Goal: Task Accomplishment & Management: Manage account settings

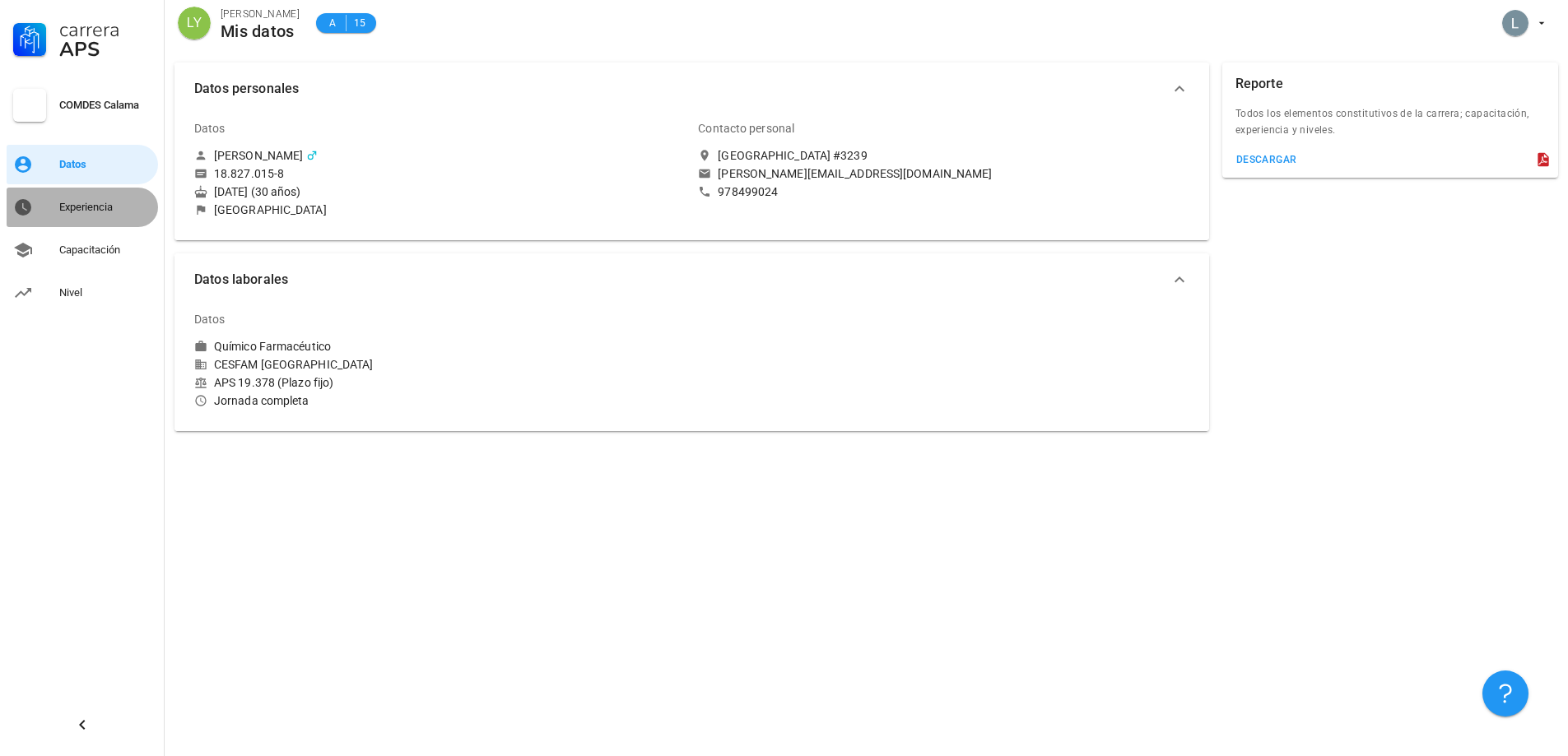
click at [62, 213] on div "Experiencia" at bounding box center [106, 207] width 92 height 14
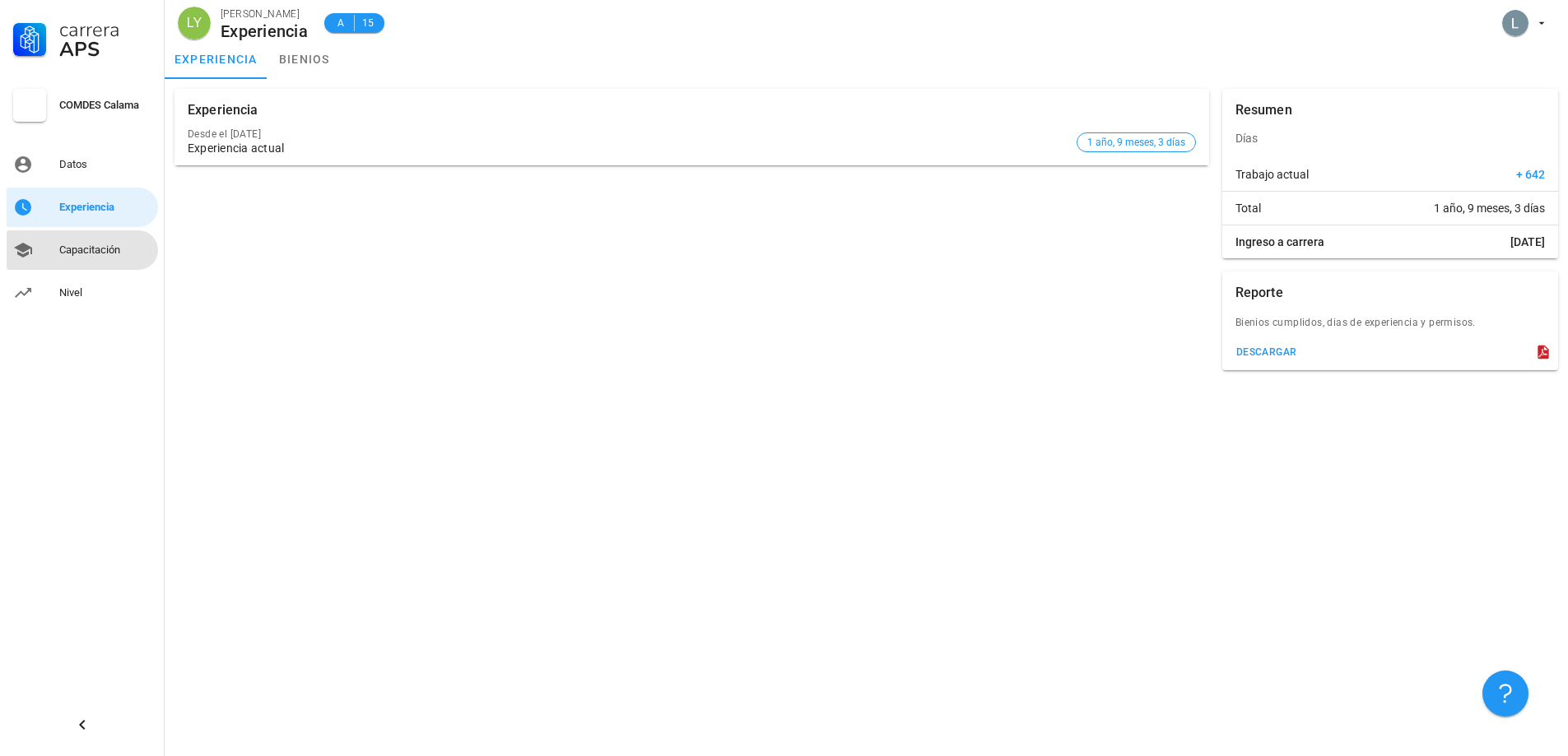
click at [72, 251] on div "Capacitación" at bounding box center [106, 250] width 92 height 14
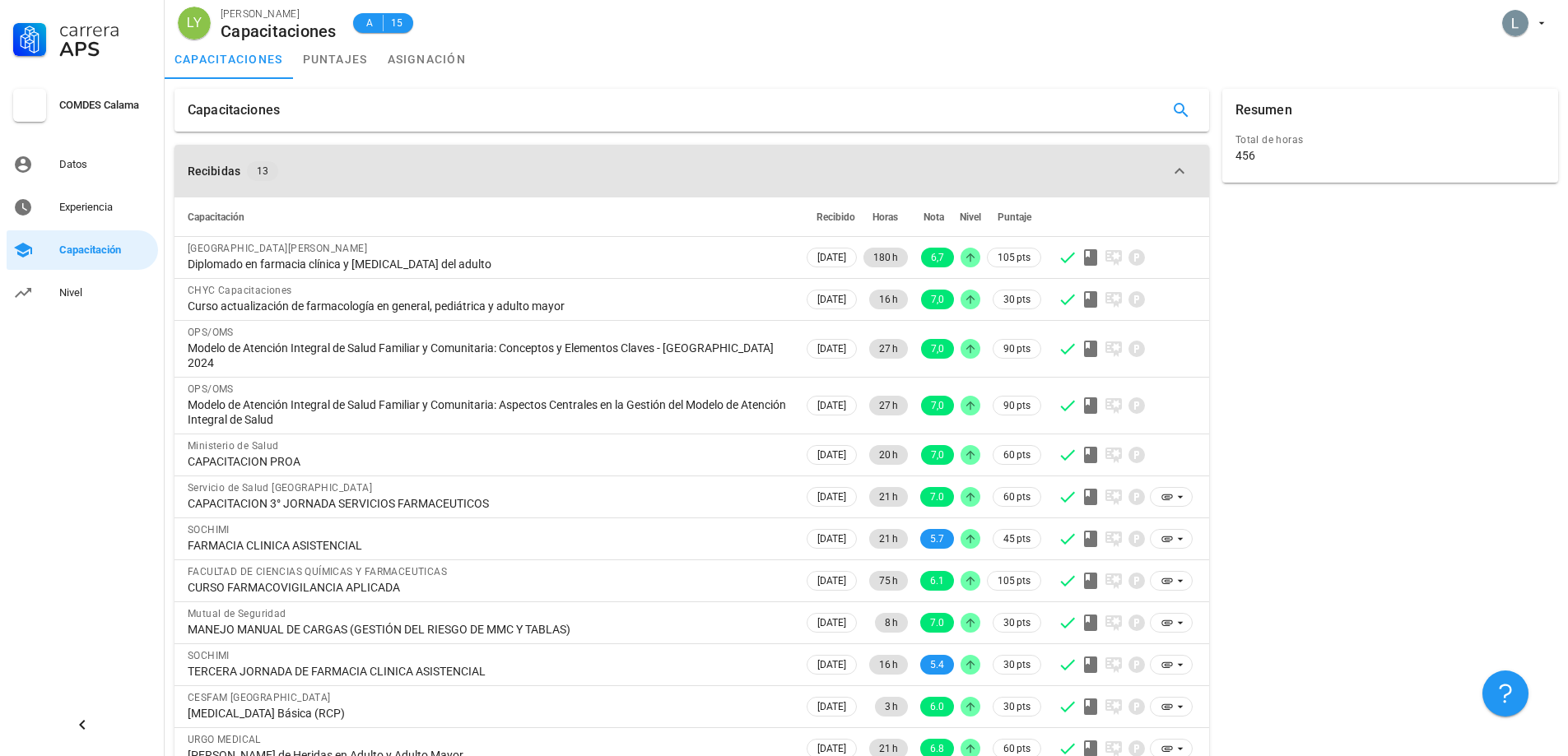
click at [459, 169] on div "Recibidas 13" at bounding box center [681, 171] width 989 height 20
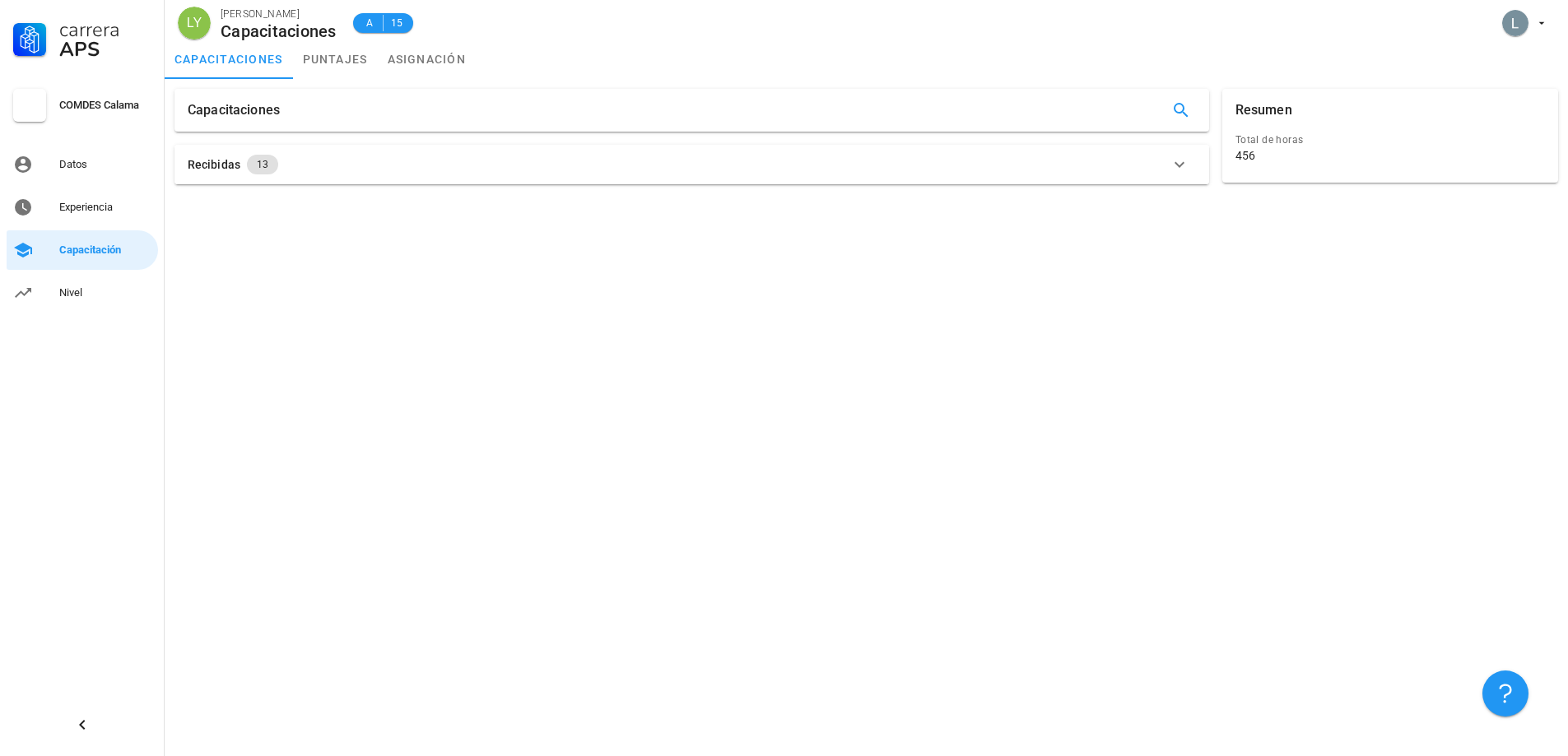
click at [824, 141] on div "Recibidas 13 Capacitación Recibido Horas Nota Nivel [GEOGRAPHIC_DATA][PERSON_NA…" at bounding box center [692, 165] width 1048 height 52
click at [841, 162] on div "Recibidas 13" at bounding box center [681, 165] width 989 height 20
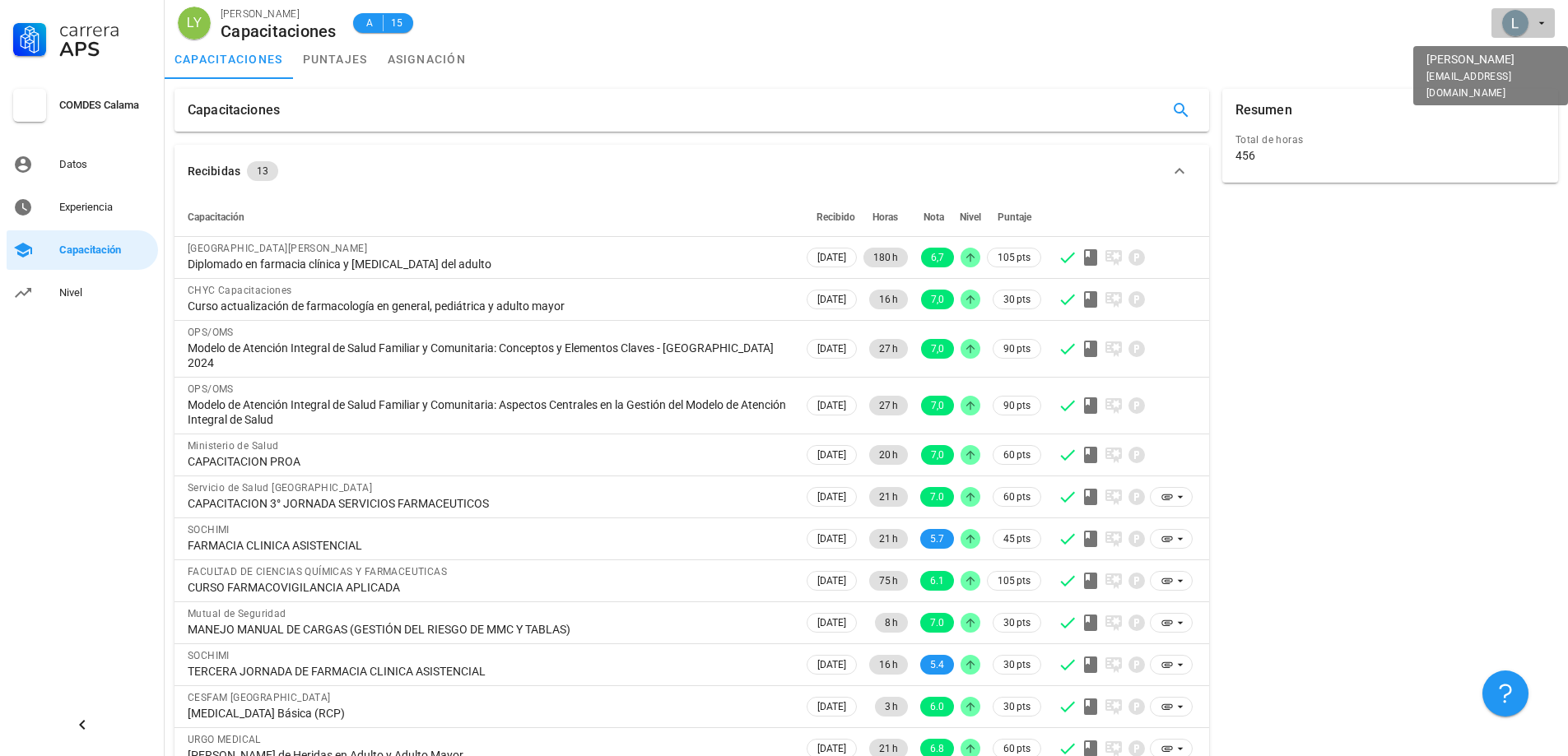
click at [1533, 25] on span "button" at bounding box center [1524, 23] width 51 height 26
click at [1136, 33] on div "[PERSON_NAME] Capacitaciones A 15" at bounding box center [866, 20] width 1403 height 40
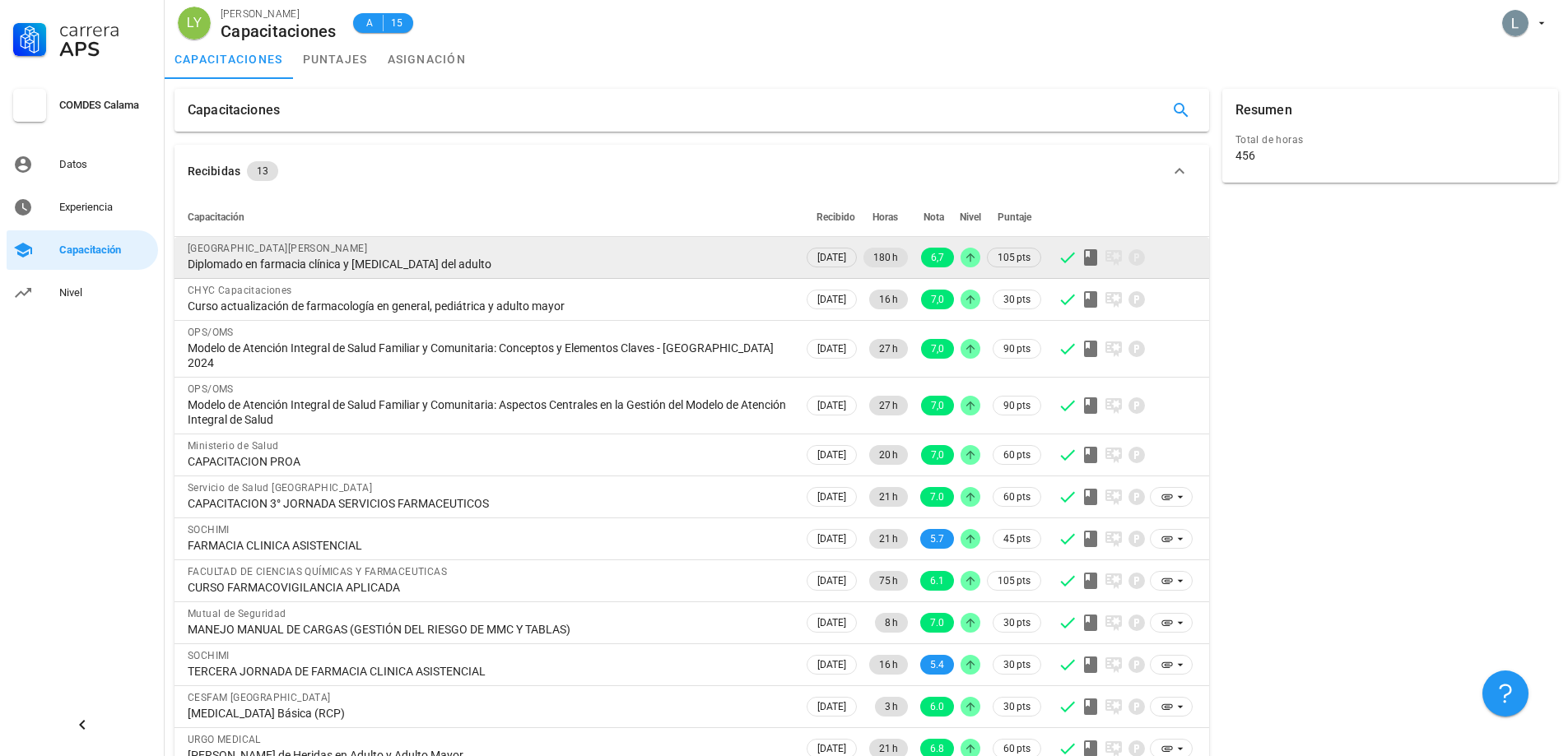
scroll to position [51, 0]
